Goal: Transaction & Acquisition: Book appointment/travel/reservation

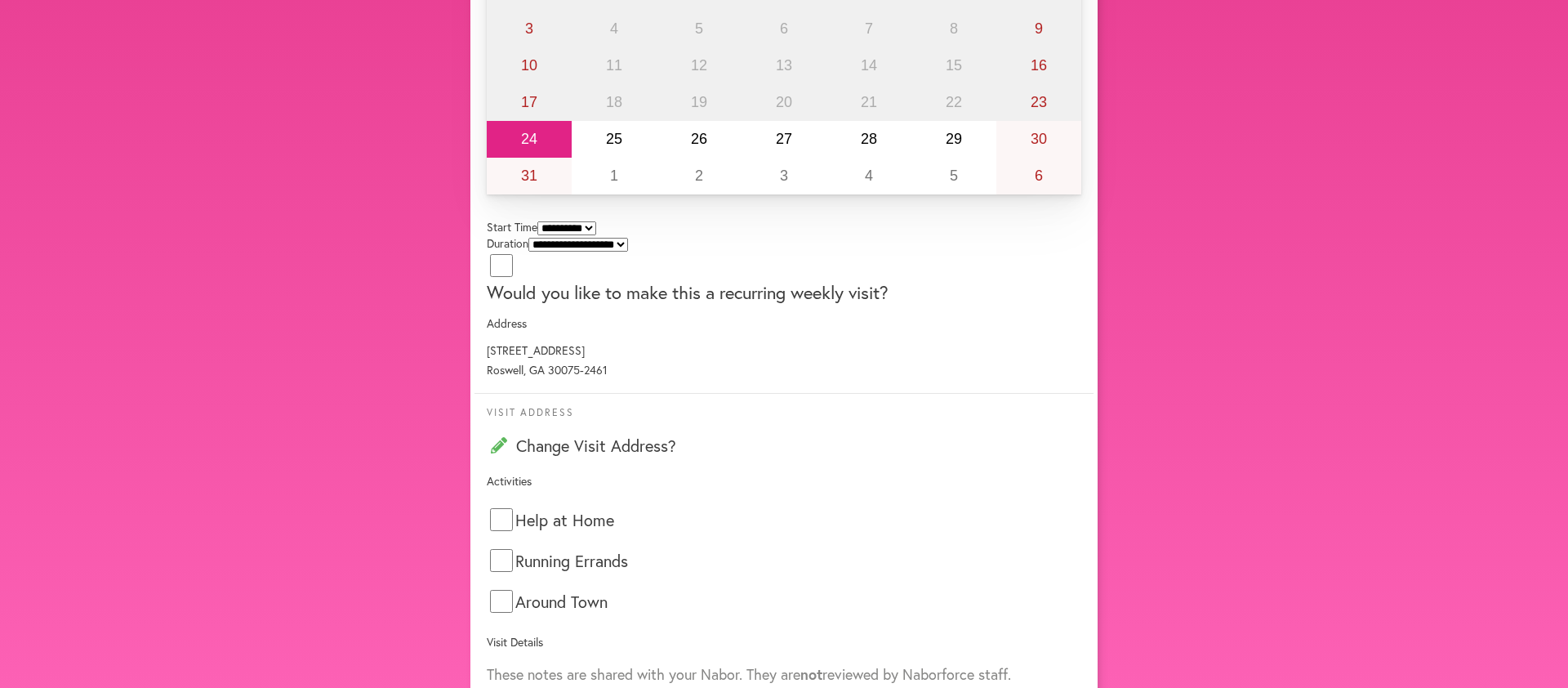
scroll to position [320, 0]
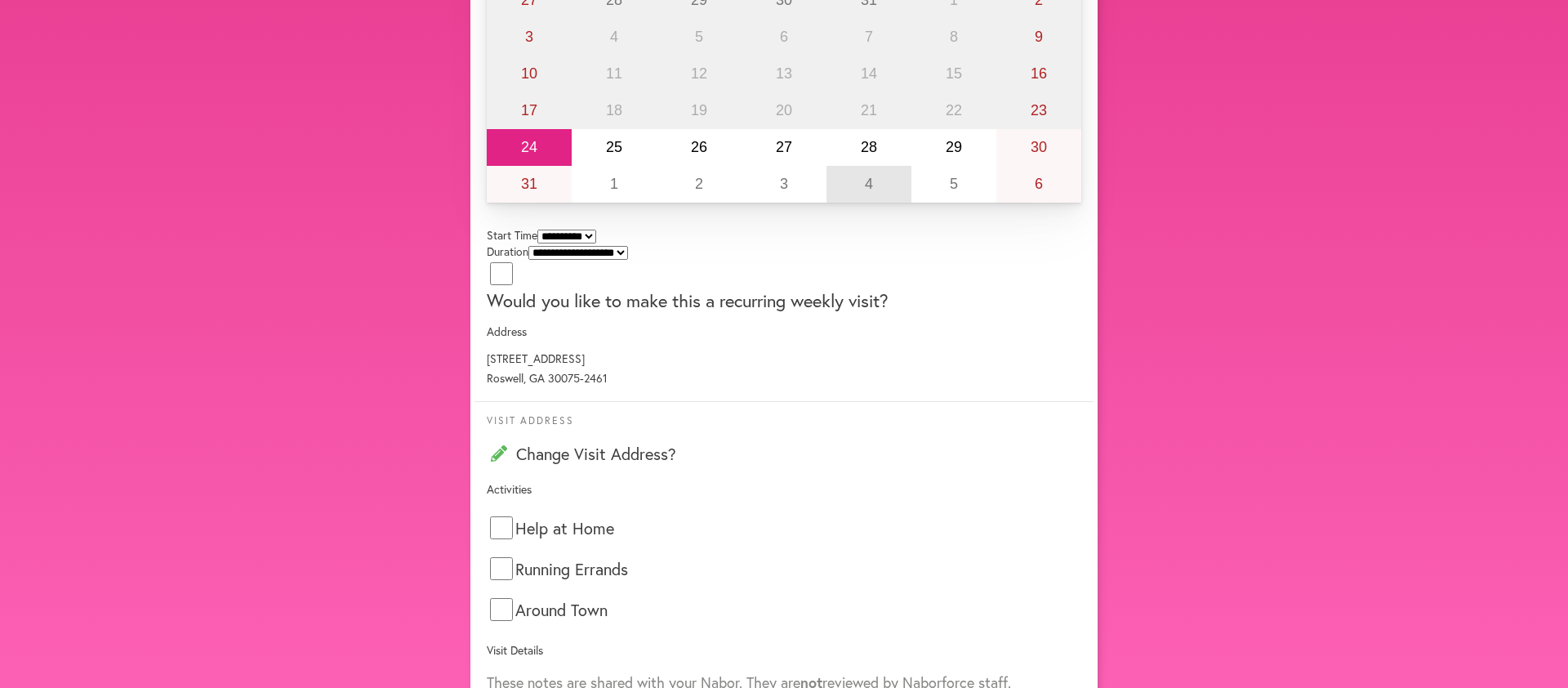
click at [865, 192] on abbr "4" at bounding box center [869, 184] width 8 height 16
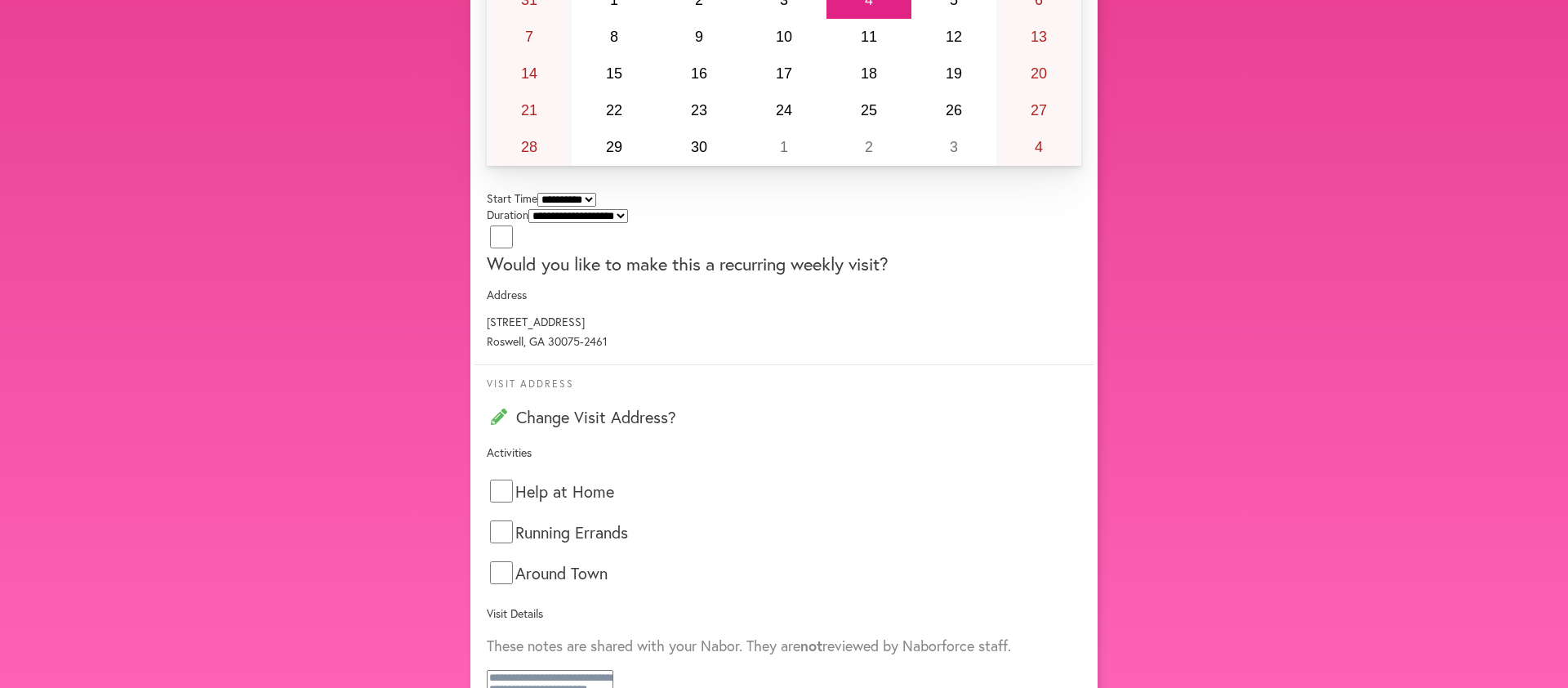
scroll to position [136, 0]
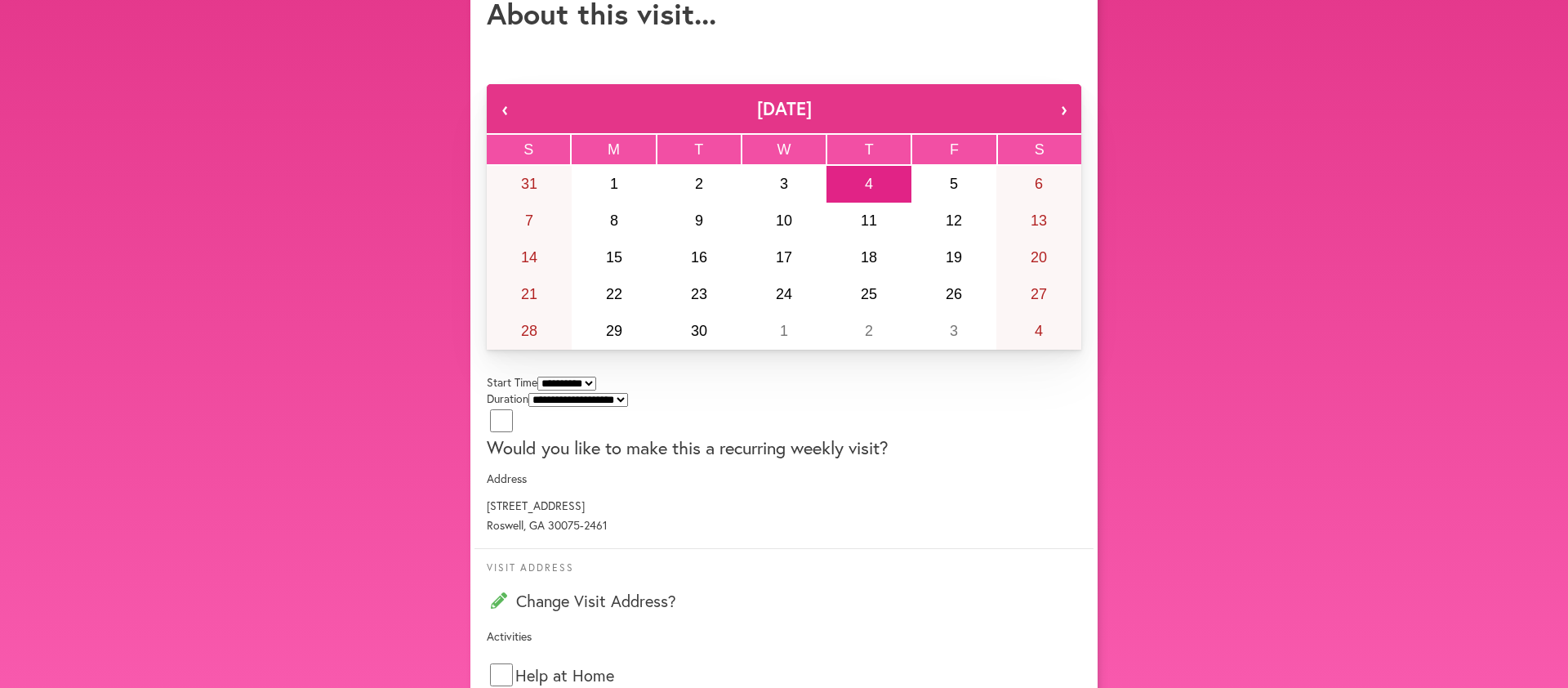
click at [596, 376] on select "**********" at bounding box center [567, 383] width 59 height 14
select select "*******"
click at [628, 393] on select "**********" at bounding box center [579, 400] width 99 height 14
select select "***"
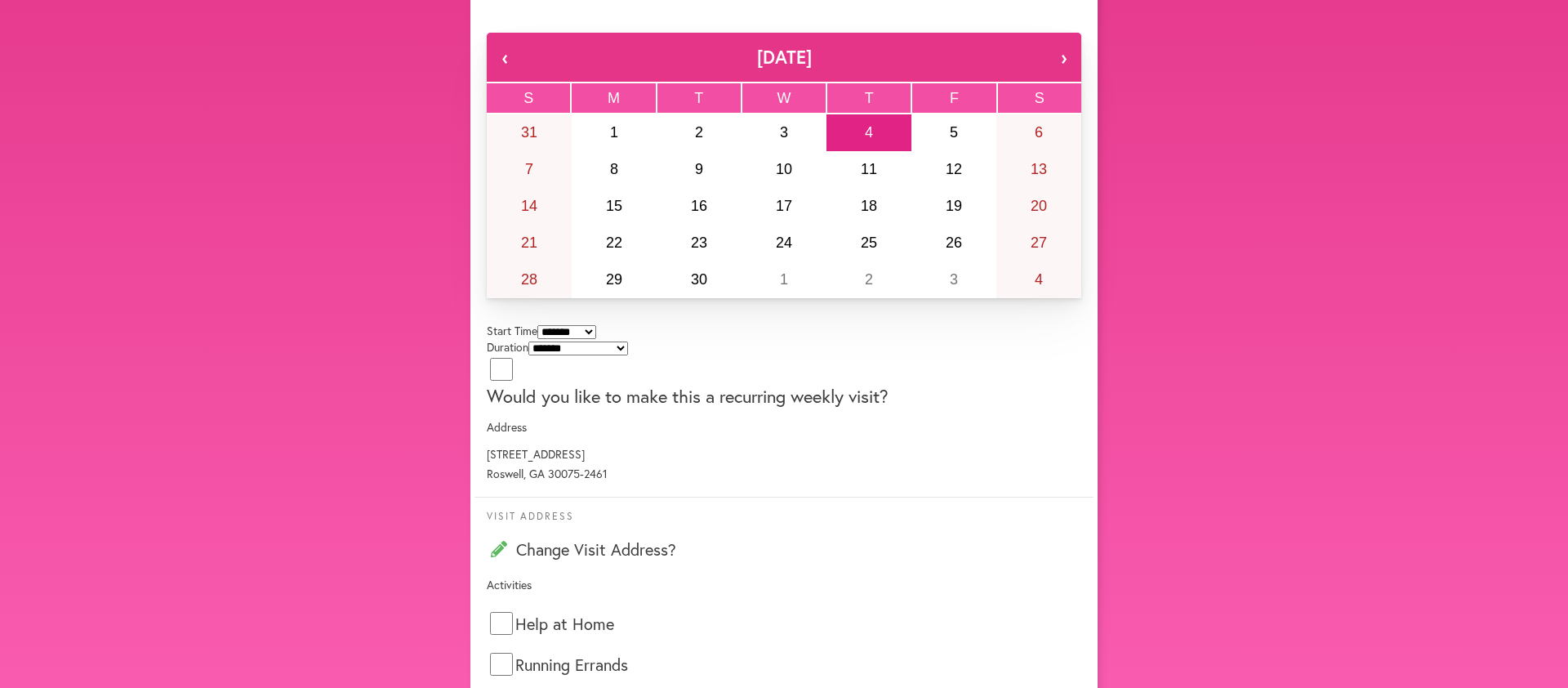
scroll to position [188, 0]
click at [862, 383] on label "Would you like to make this a recurring weekly visit?" at bounding box center [688, 395] width 402 height 24
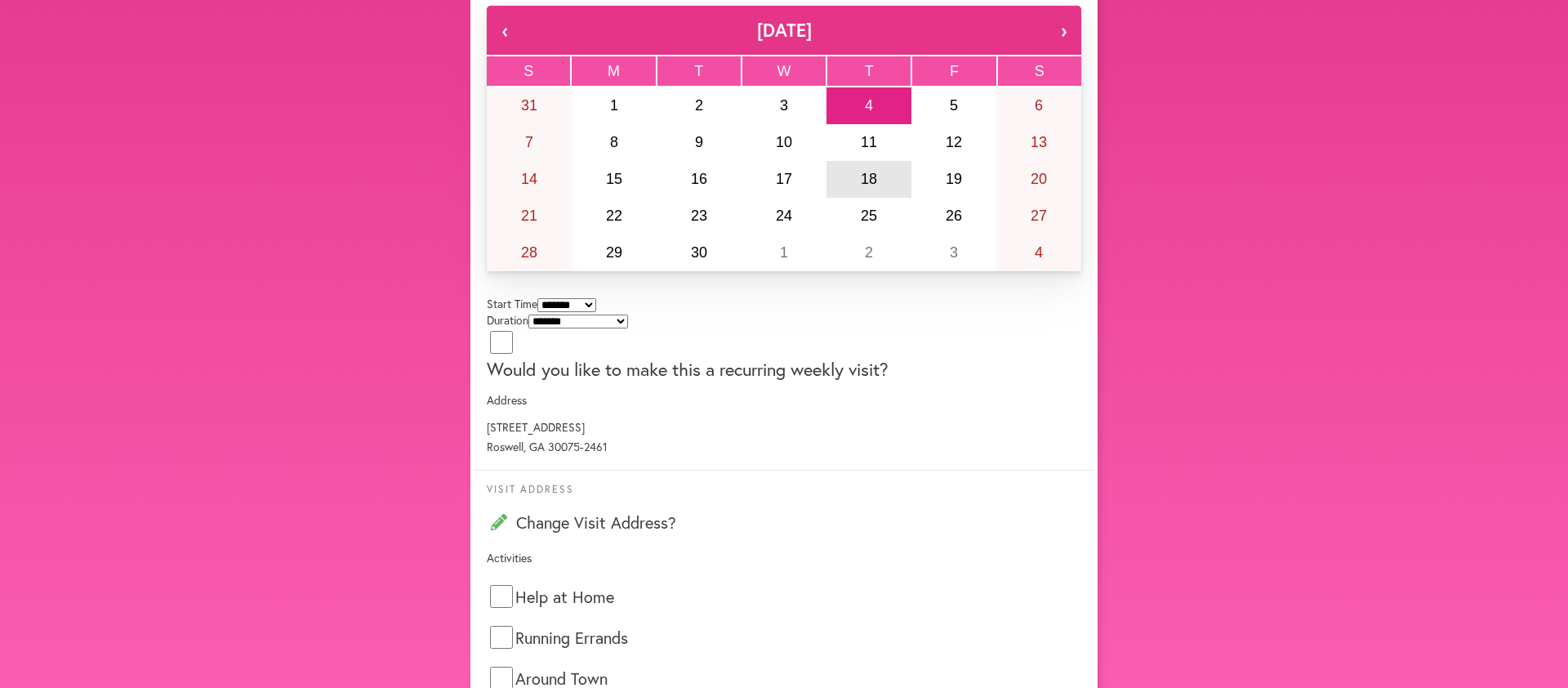
scroll to position [210, 0]
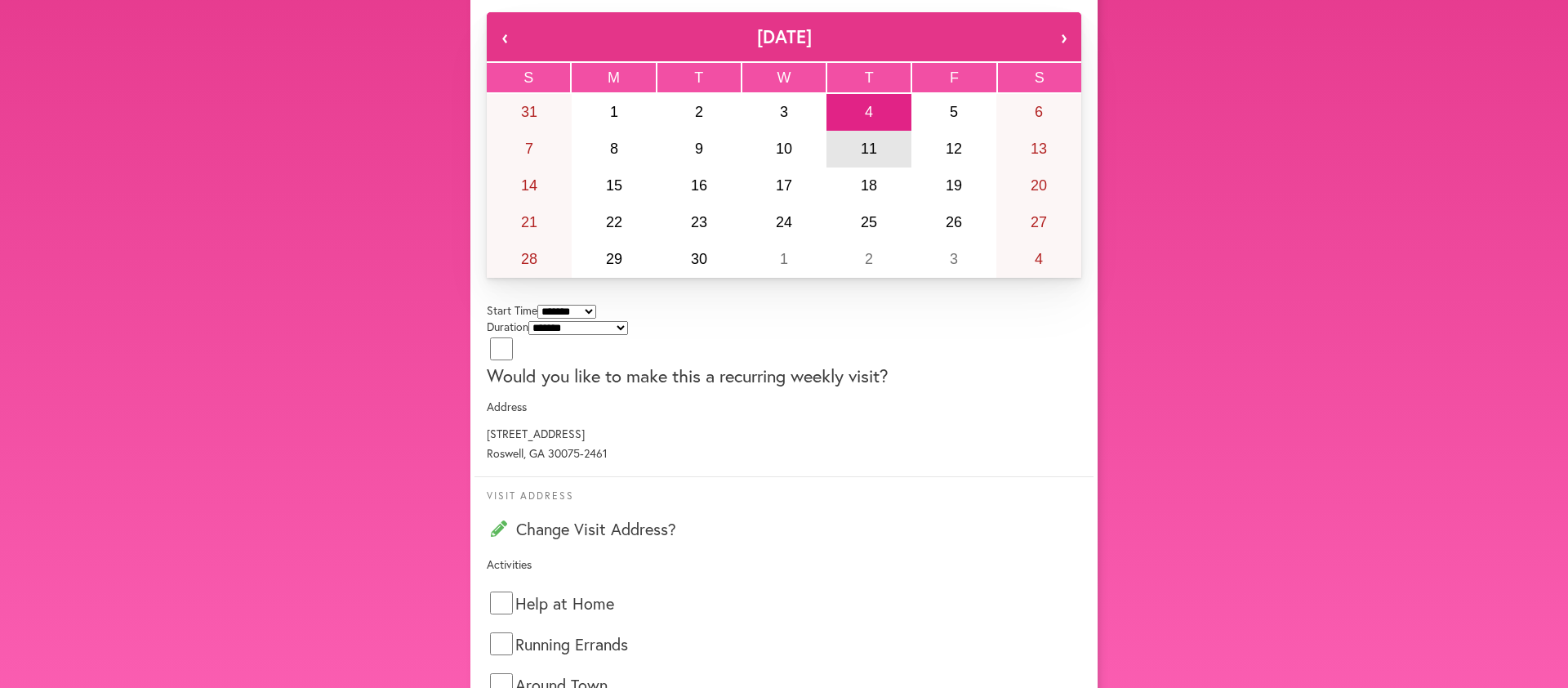
click at [861, 157] on abbr "11" at bounding box center [869, 149] width 16 height 16
click at [827, 118] on button "4" at bounding box center [869, 112] width 85 height 37
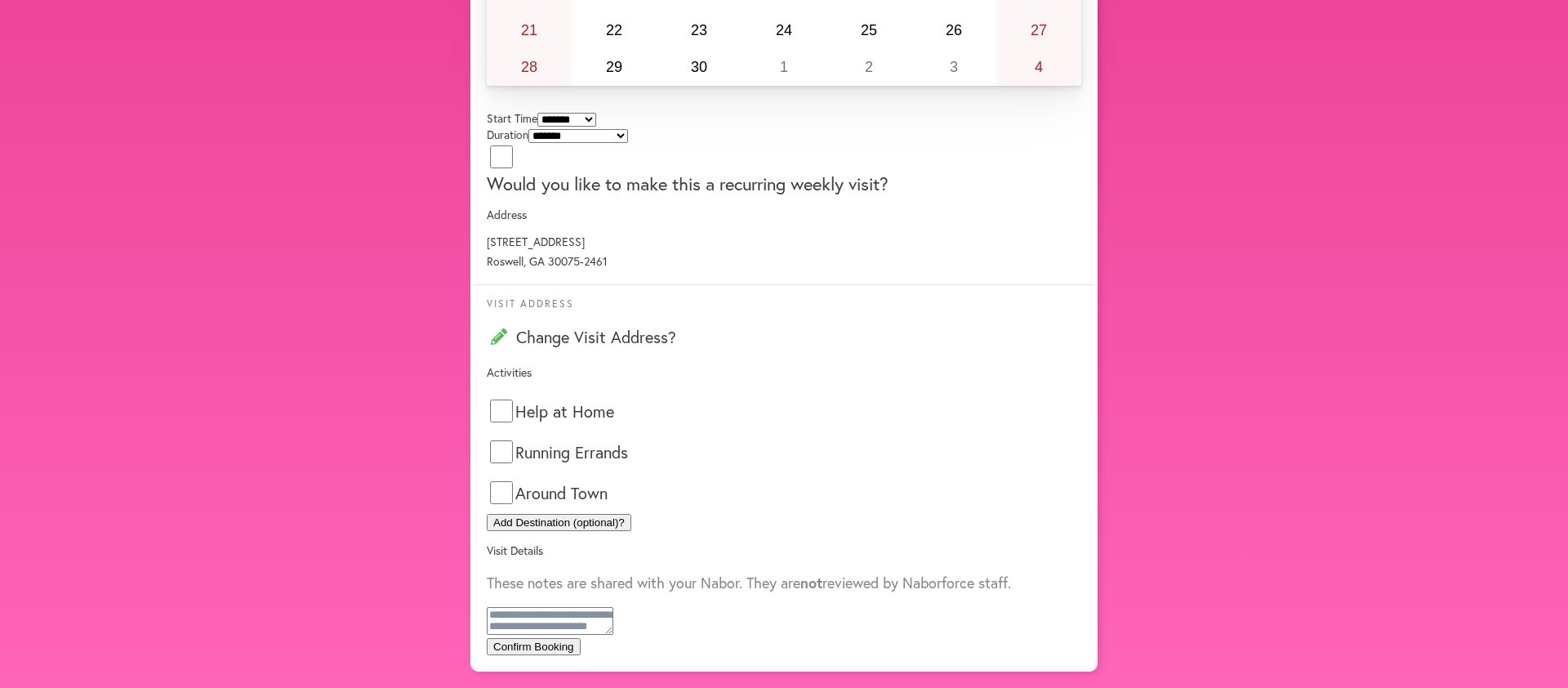
scroll to position [759, 0]
click at [581, 638] on button "Confirm Booking" at bounding box center [534, 646] width 94 height 17
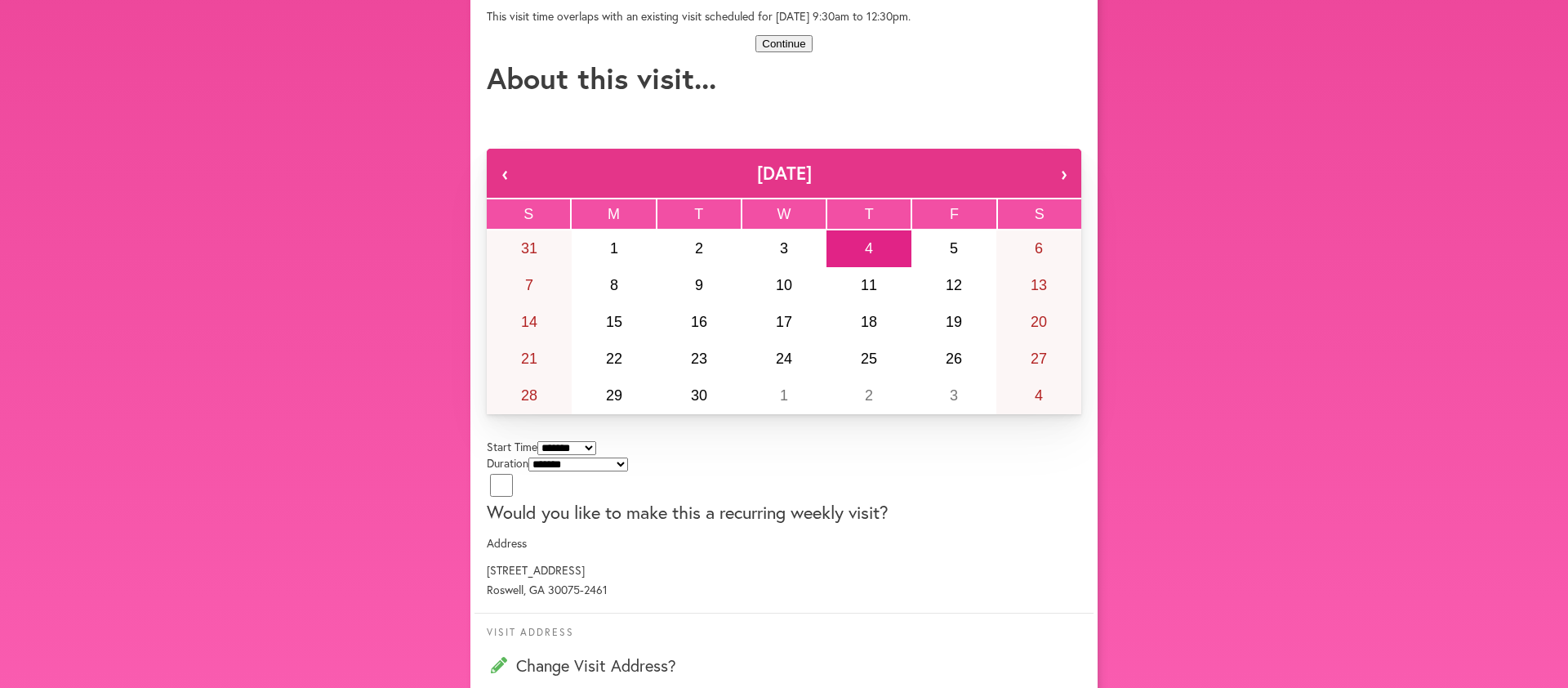
click at [801, 53] on button "Continue" at bounding box center [783, 43] width 57 height 17
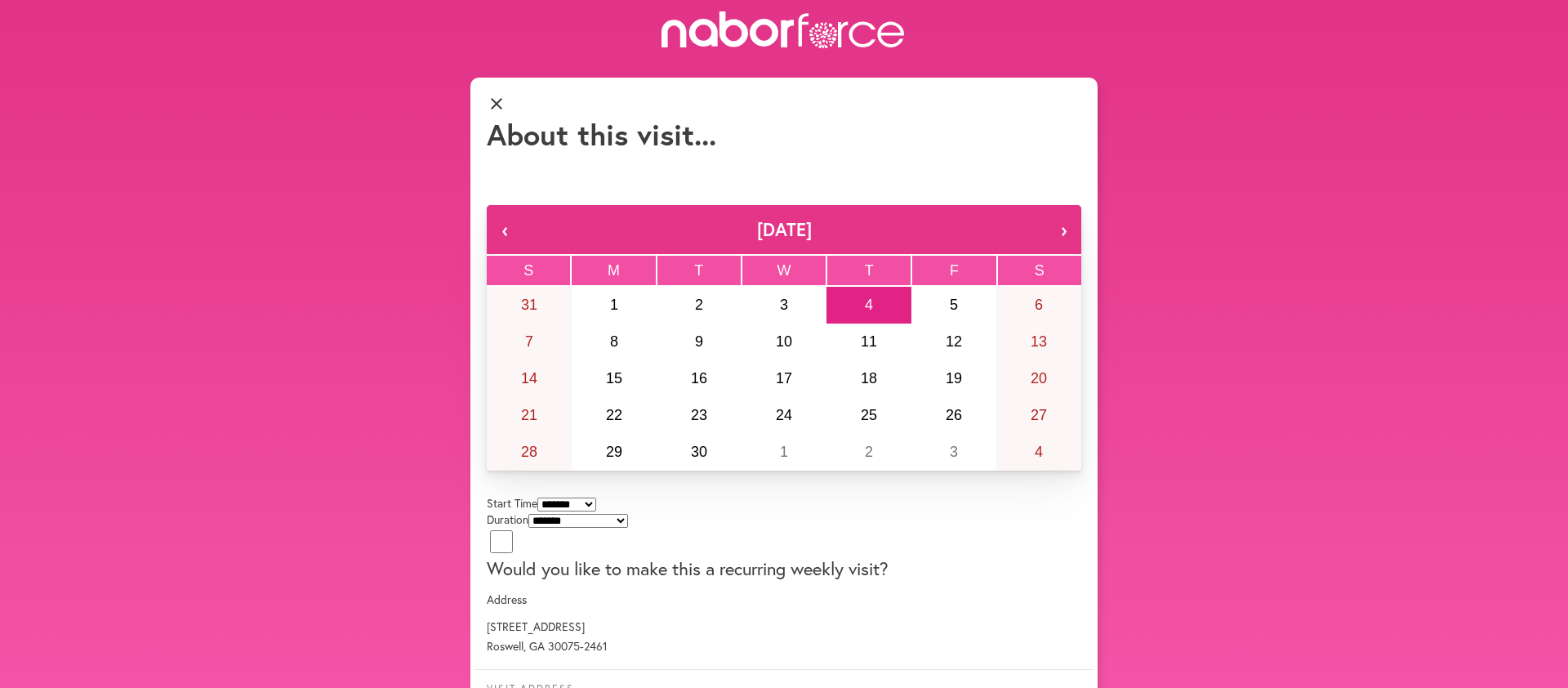
scroll to position [0, 0]
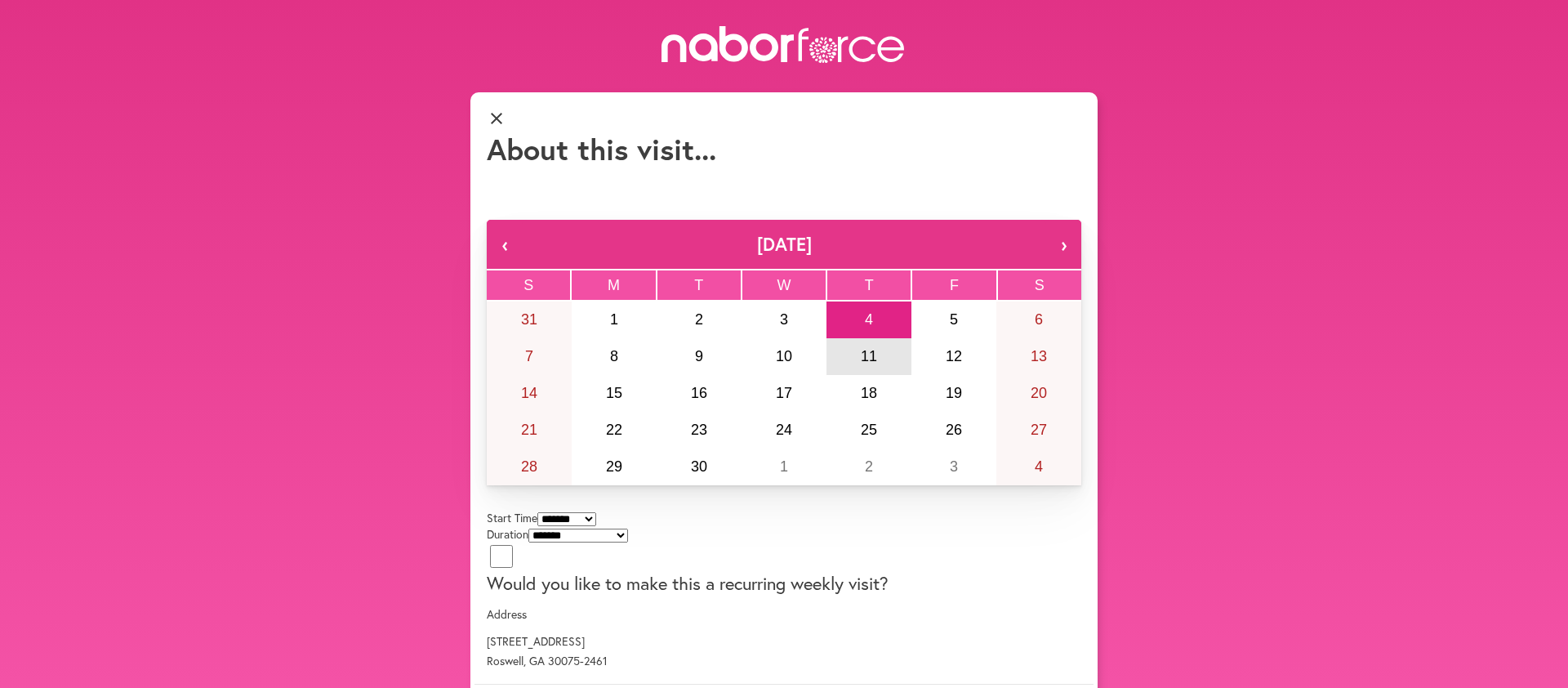
click at [861, 364] on abbr "11" at bounding box center [869, 356] width 16 height 16
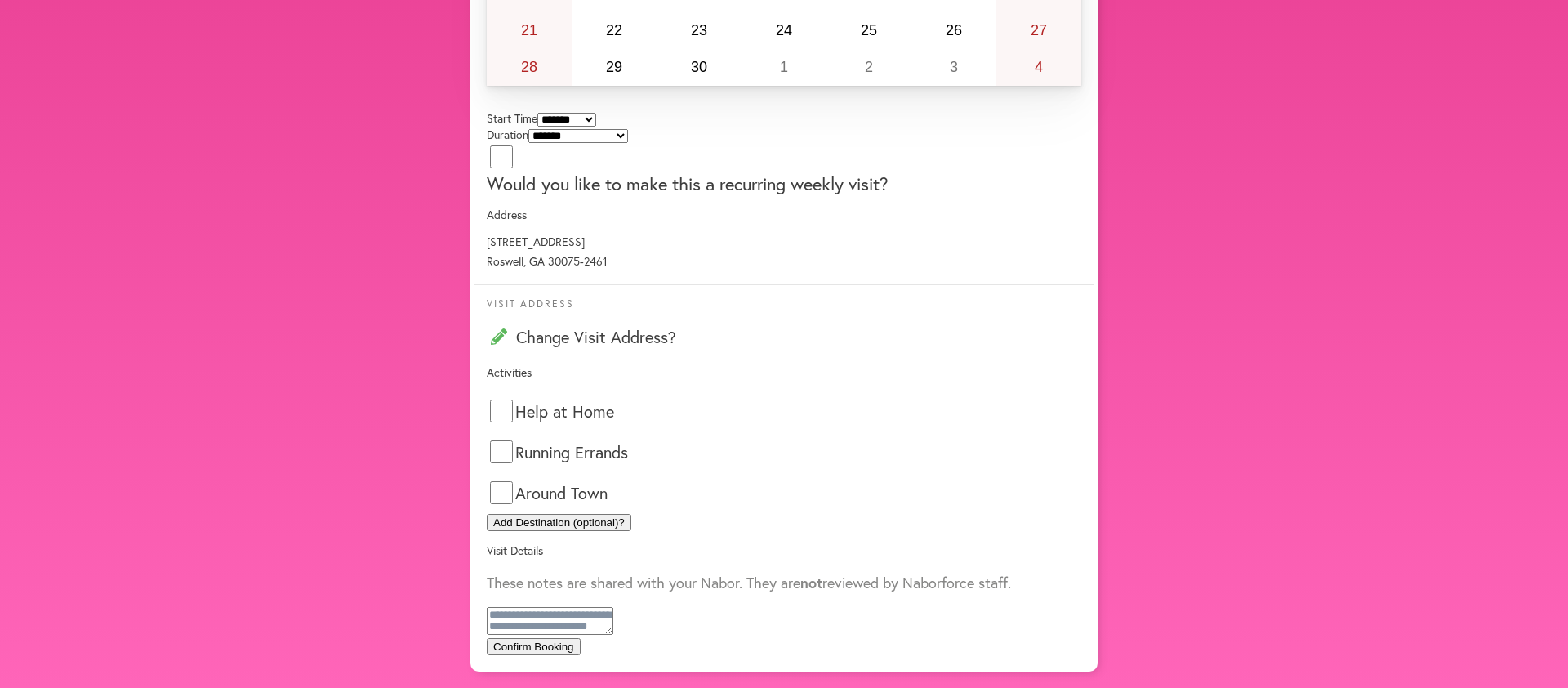
scroll to position [759, 0]
click at [581, 638] on button "Confirm Booking" at bounding box center [534, 646] width 94 height 17
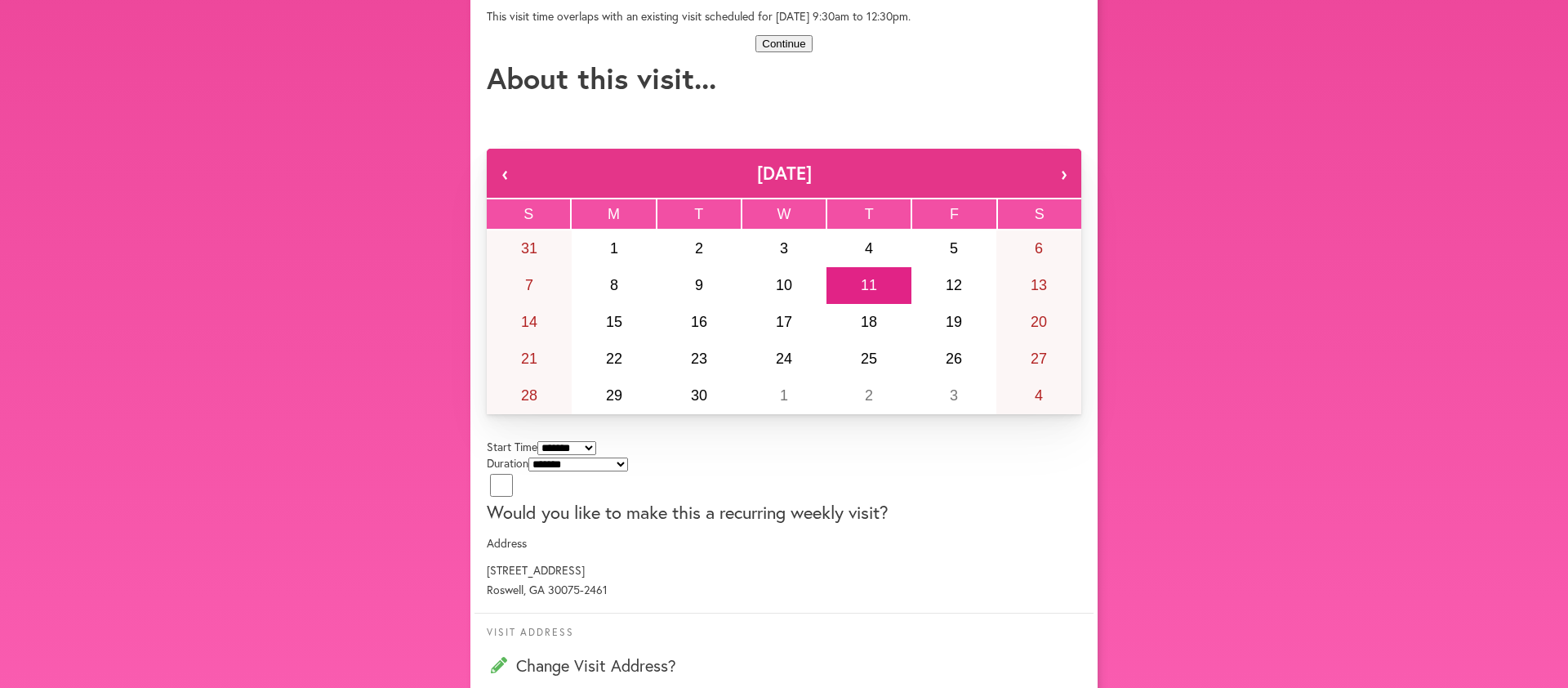
click at [798, 53] on button "Continue" at bounding box center [783, 43] width 57 height 17
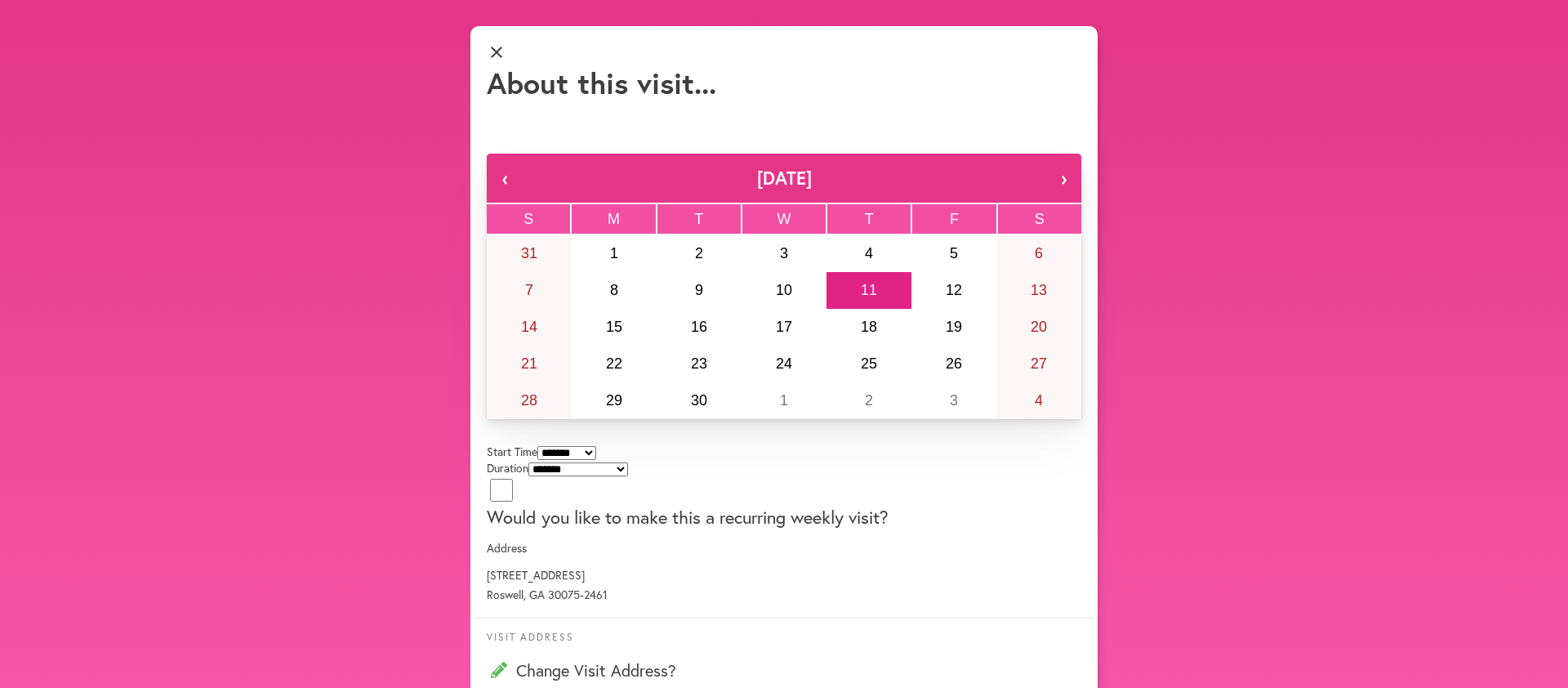
scroll to position [64, 0]
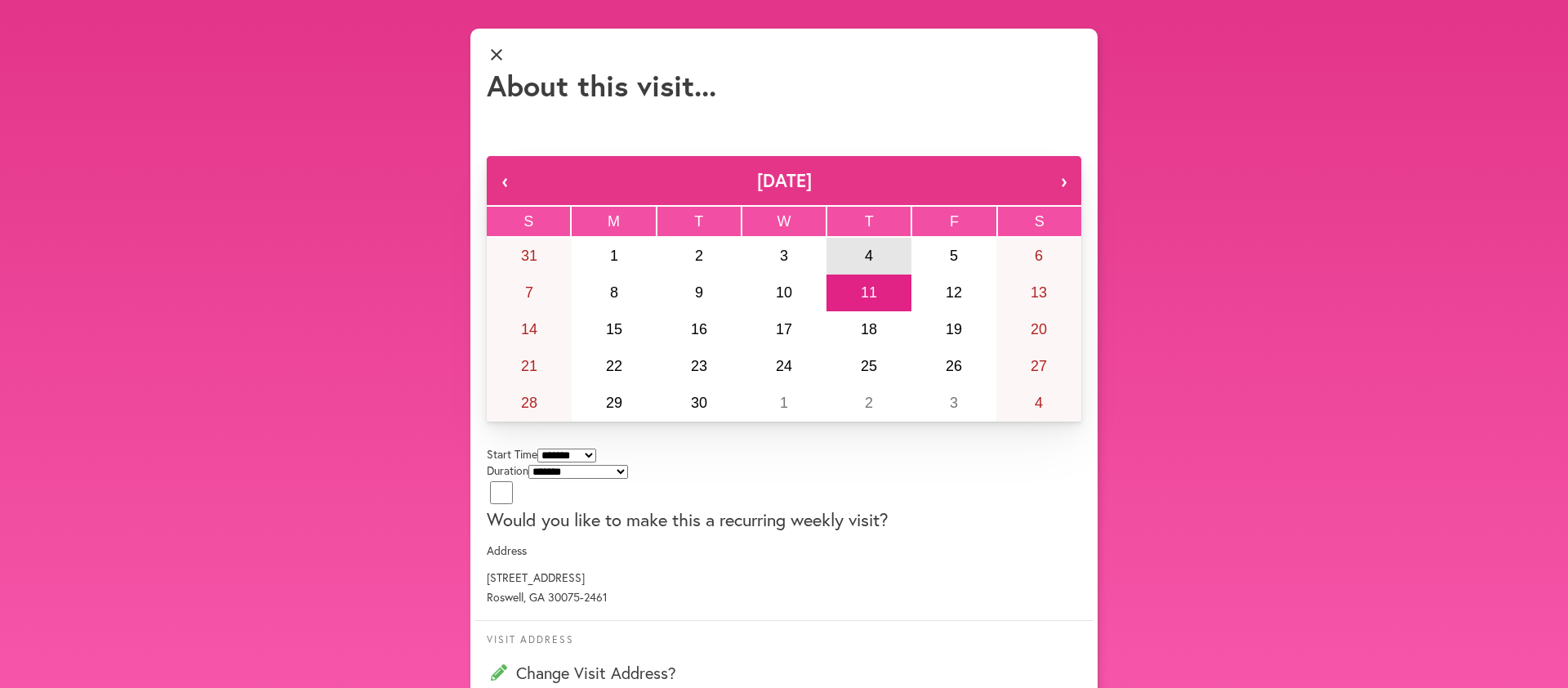
click at [865, 264] on abbr "4" at bounding box center [869, 255] width 8 height 16
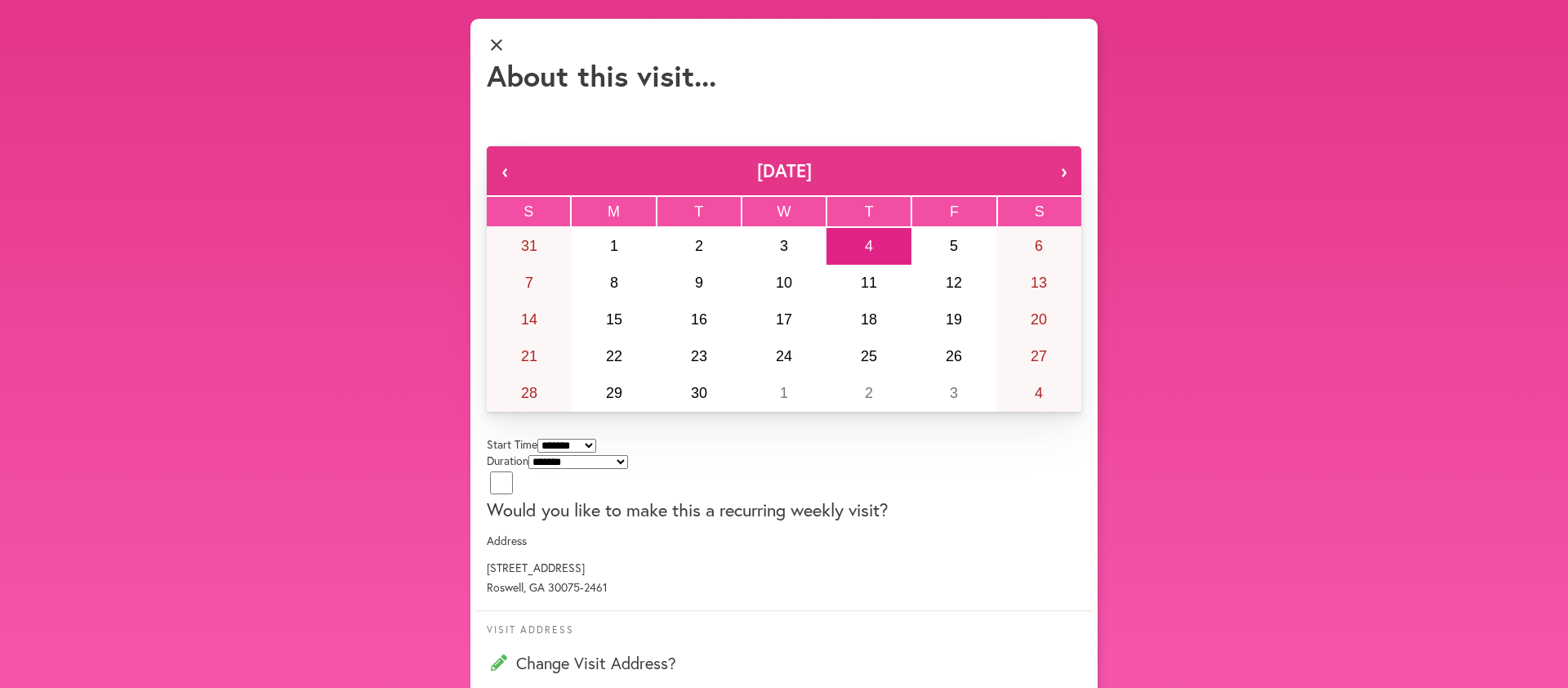
scroll to position [80, 0]
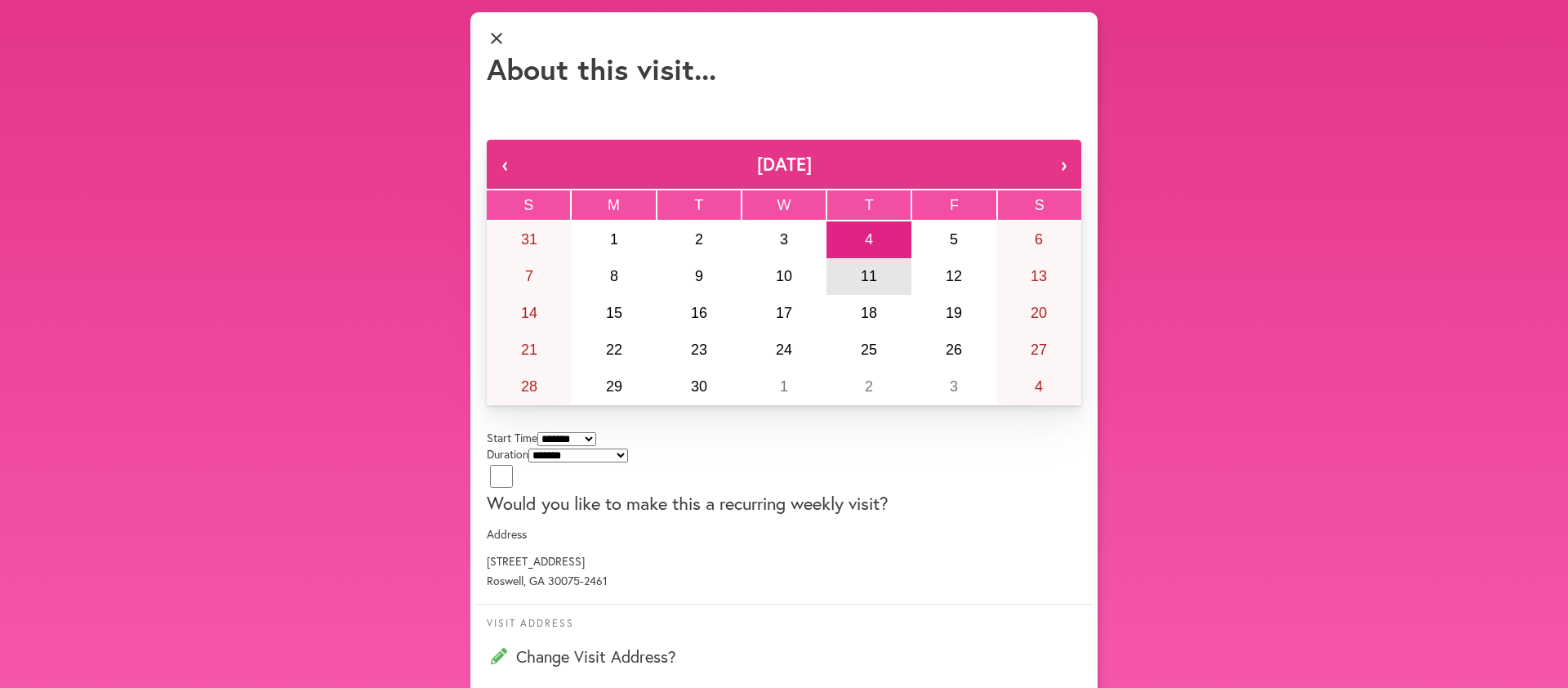
click at [861, 284] on abbr "11" at bounding box center [869, 276] width 16 height 16
click at [861, 321] on abbr "18" at bounding box center [869, 313] width 16 height 16
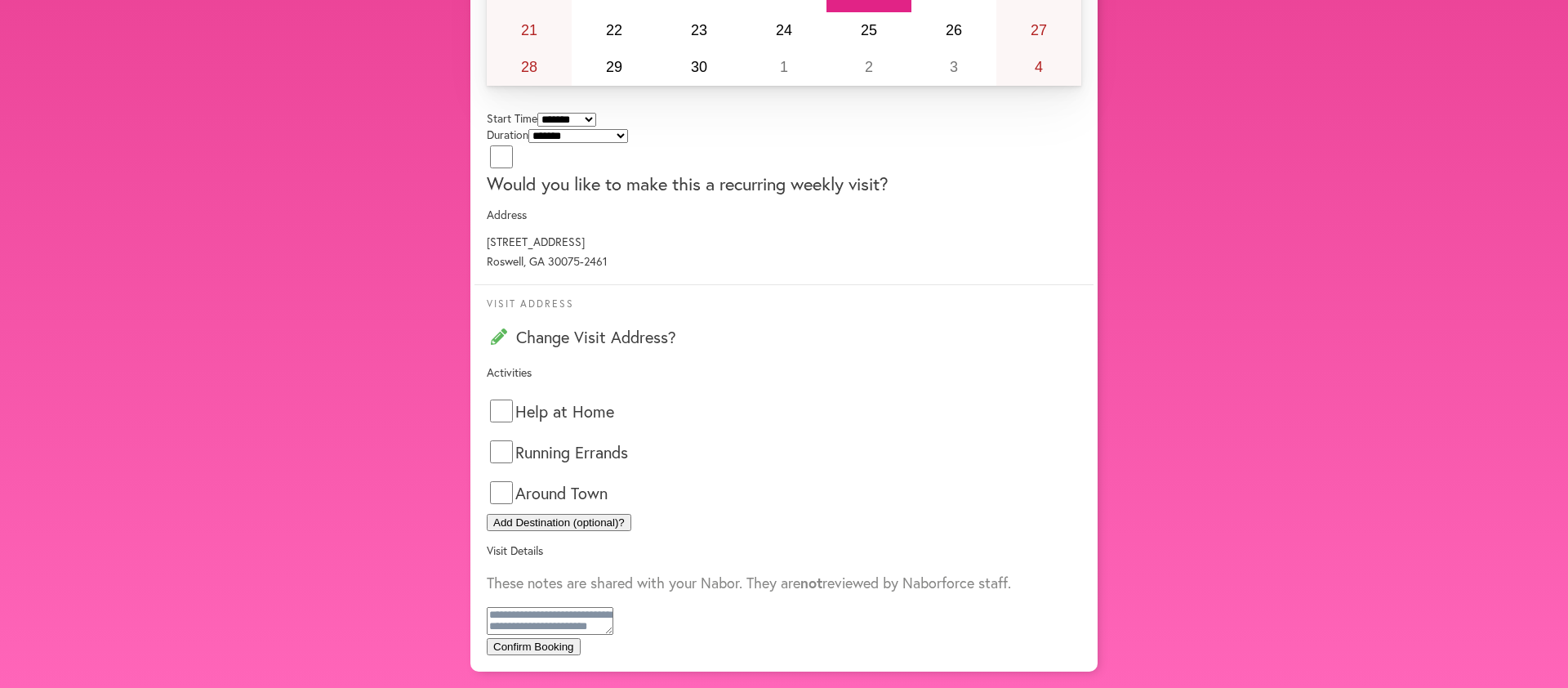
scroll to position [759, 0]
click at [581, 638] on button "Confirm Booking" at bounding box center [534, 646] width 94 height 17
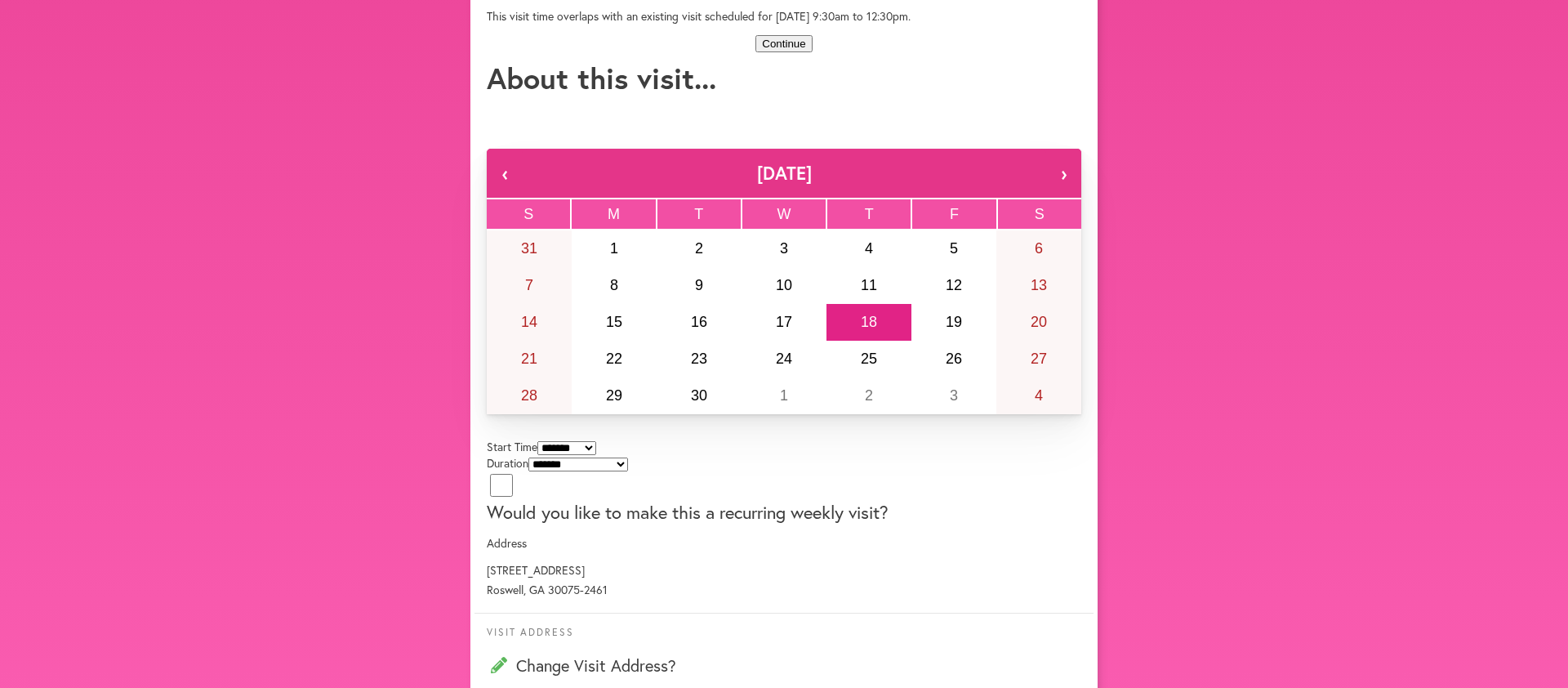
click at [787, 53] on button "Continue" at bounding box center [783, 43] width 57 height 17
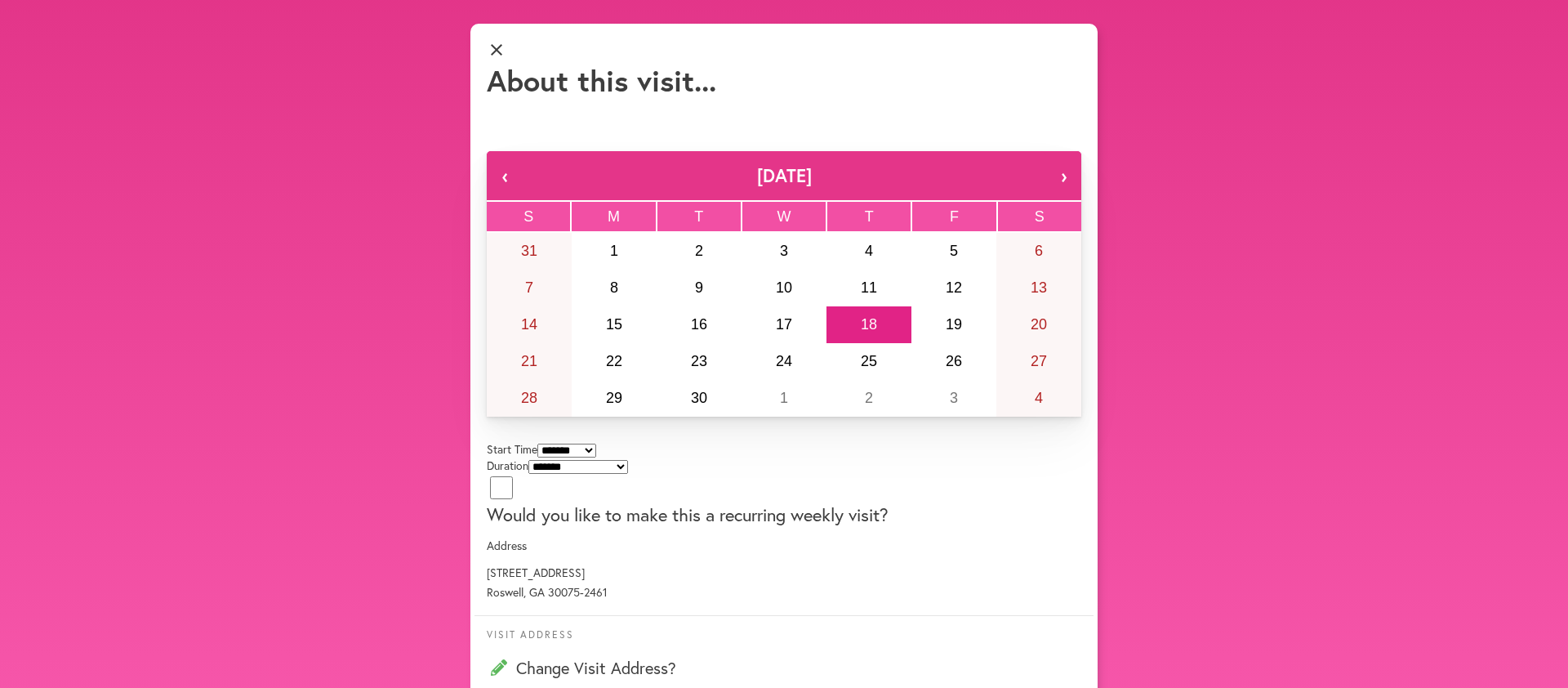
scroll to position [0, 0]
